Goal: Information Seeking & Learning: Learn about a topic

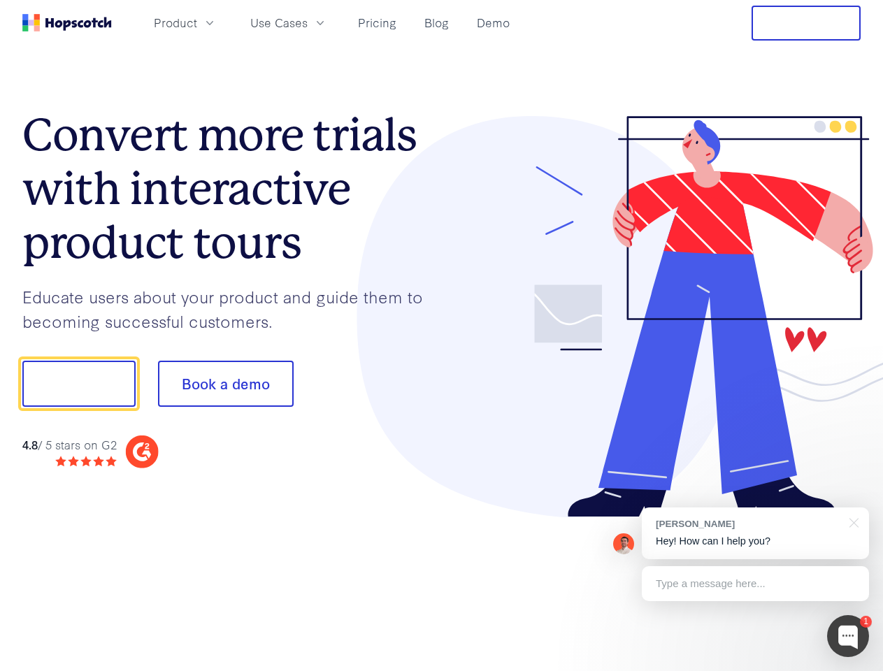
click at [442, 335] on div at bounding box center [651, 317] width 419 height 402
click at [197, 22] on span "Product" at bounding box center [175, 22] width 43 height 17
click at [308, 22] on span "Use Cases" at bounding box center [278, 22] width 57 height 17
click at [806, 23] on button "Free Trial" at bounding box center [805, 23] width 109 height 35
click at [78, 384] on button "Show me!" at bounding box center [78, 384] width 113 height 46
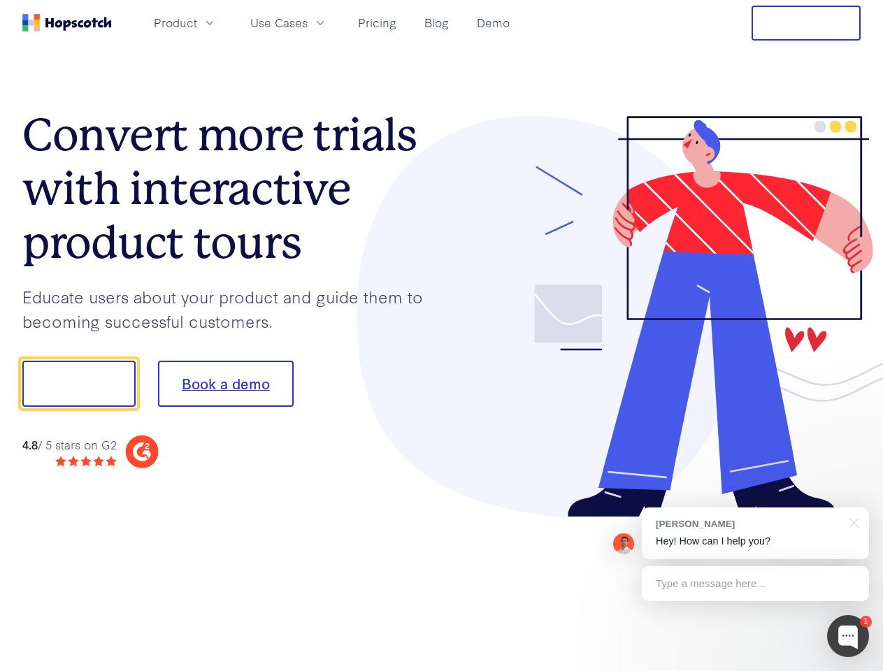
click at [225, 384] on button "Book a demo" at bounding box center [226, 384] width 136 height 46
click at [848, 636] on div at bounding box center [848, 636] width 42 height 42
click at [755, 533] on div "[PERSON_NAME] Hey! How can I help you?" at bounding box center [755, 533] width 227 height 52
click at [851, 521] on div at bounding box center [738, 382] width 262 height 466
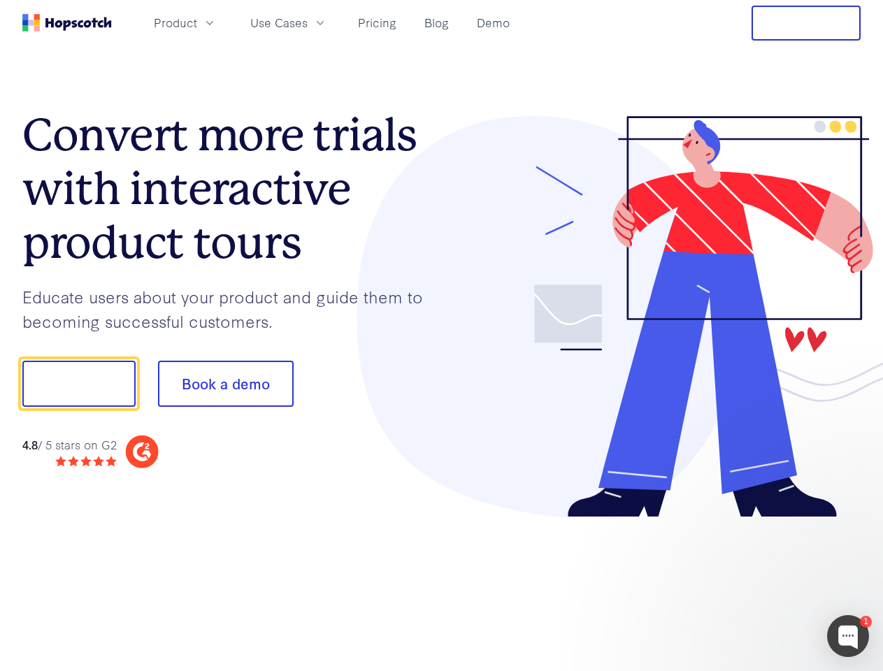
click at [755, 584] on div at bounding box center [738, 382] width 262 height 466
